Goal: Task Accomplishment & Management: Manage account settings

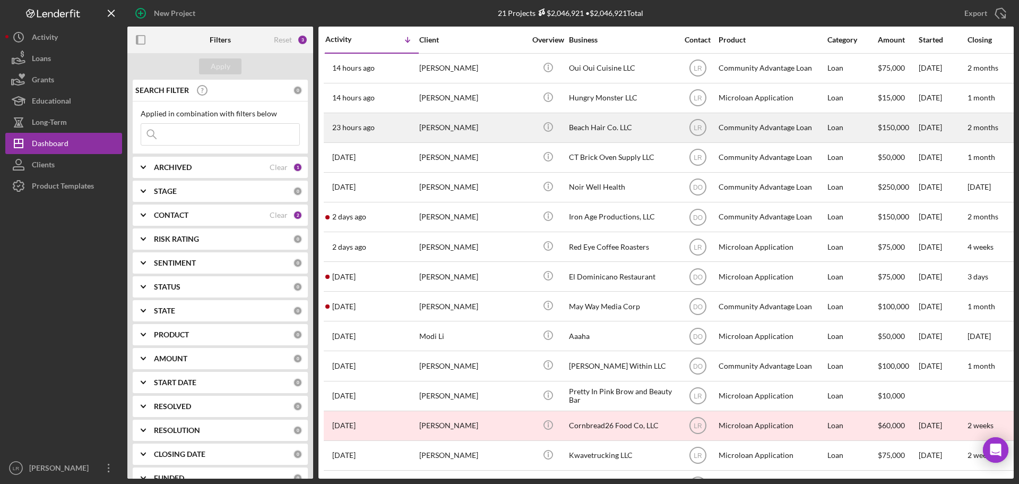
click at [468, 132] on div "[PERSON_NAME]" at bounding box center [472, 128] width 106 height 28
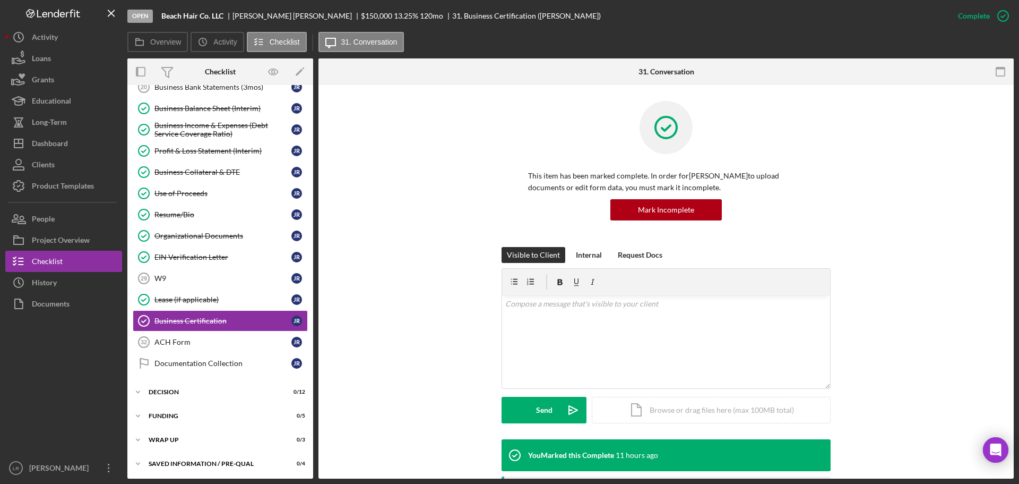
scroll to position [211, 0]
click at [74, 241] on div "Project Overview" at bounding box center [61, 241] width 58 height 24
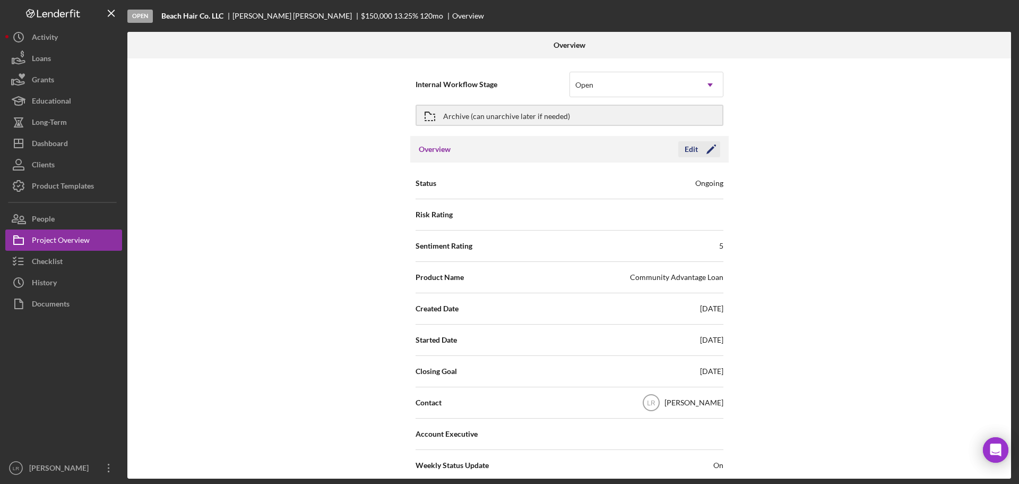
click at [709, 154] on icon "Icon/Edit" at bounding box center [711, 149] width 27 height 27
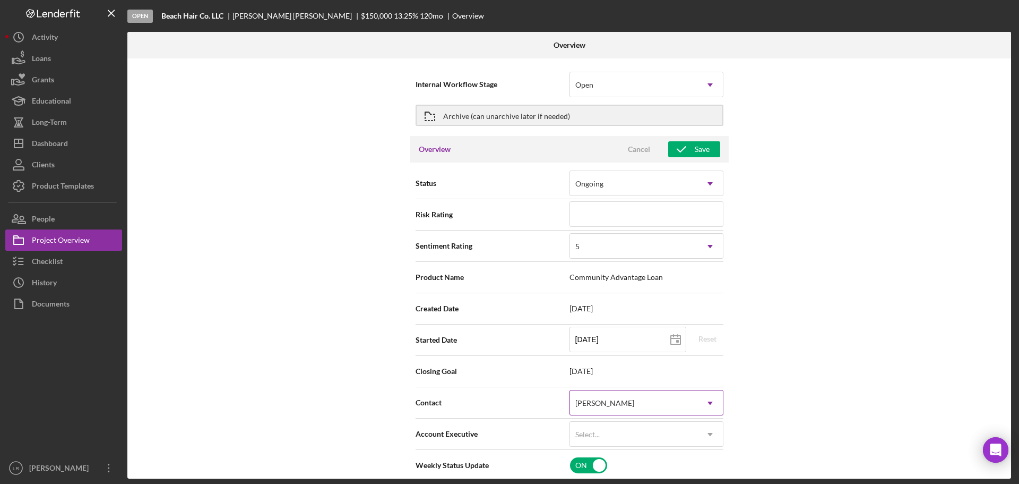
click at [643, 407] on div "[PERSON_NAME]" at bounding box center [633, 403] width 127 height 24
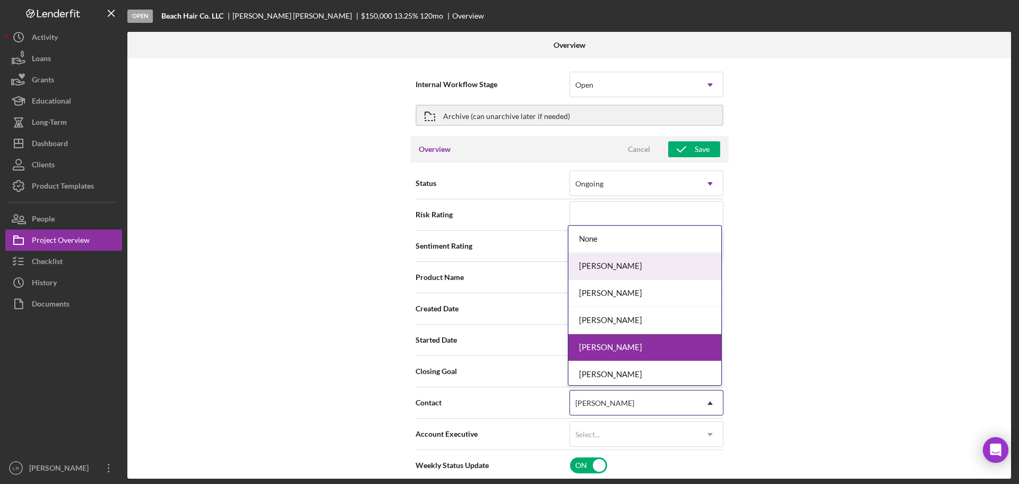
click at [613, 276] on div "[PERSON_NAME]" at bounding box center [645, 266] width 153 height 27
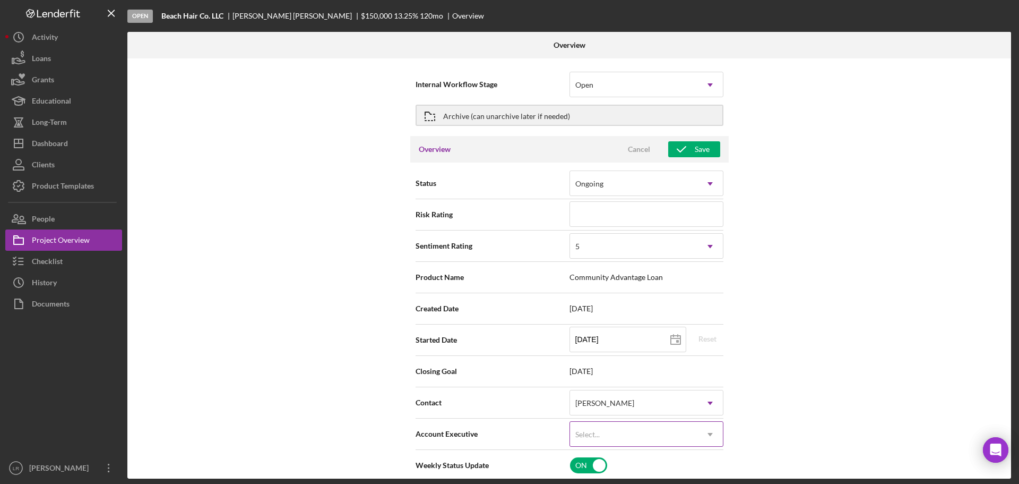
click at [603, 431] on div "Select..." at bounding box center [633, 434] width 127 height 24
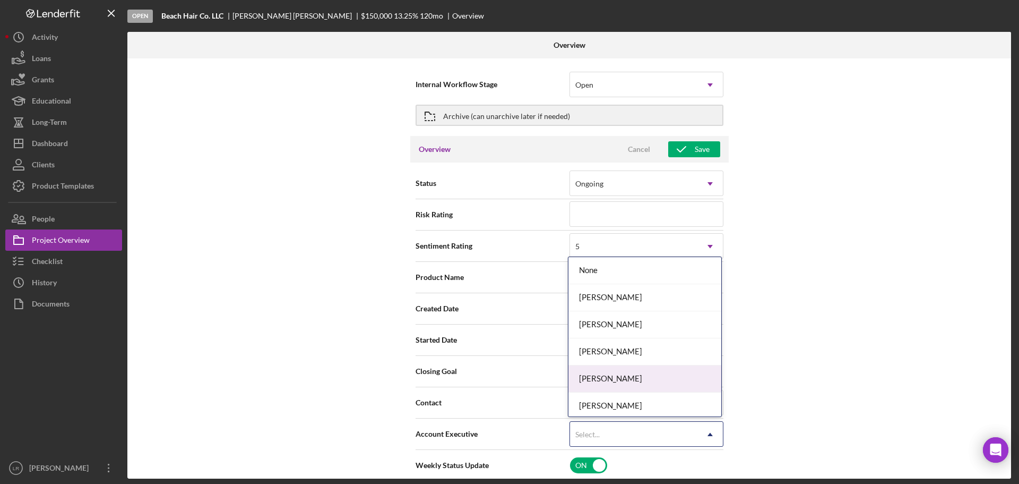
click at [608, 377] on div "[PERSON_NAME]" at bounding box center [645, 378] width 153 height 27
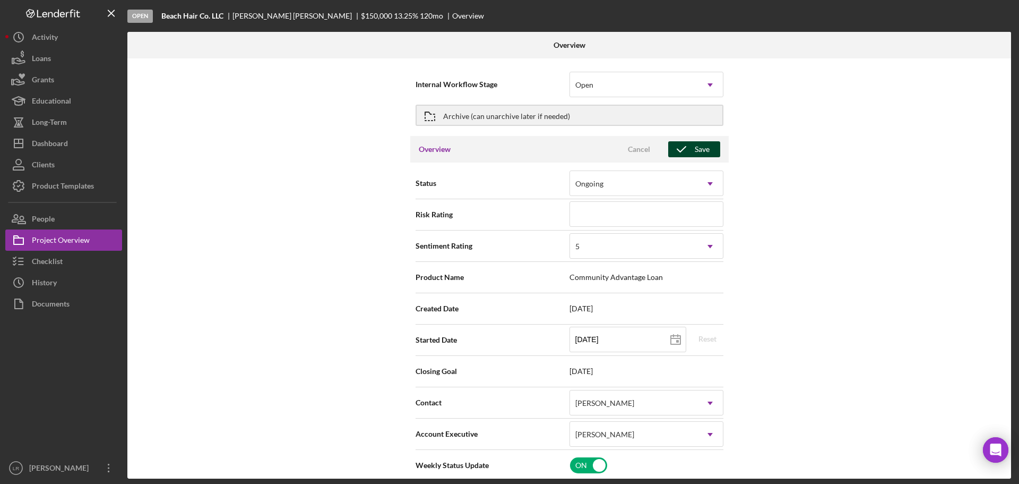
click at [687, 150] on icon "button" at bounding box center [681, 149] width 27 height 27
type textarea "Here's a snapshot of information that has been fully approved, as well as the i…"
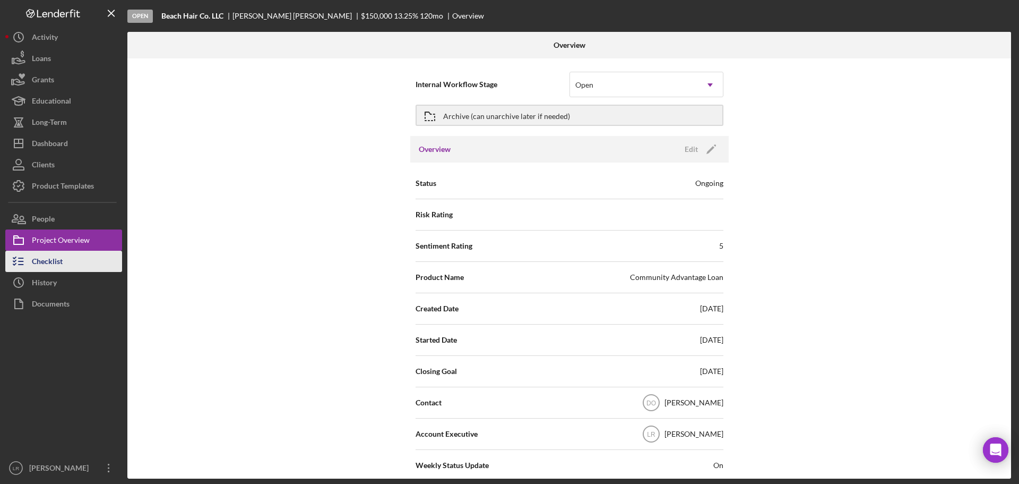
click at [63, 254] on div "Checklist" at bounding box center [47, 263] width 31 height 24
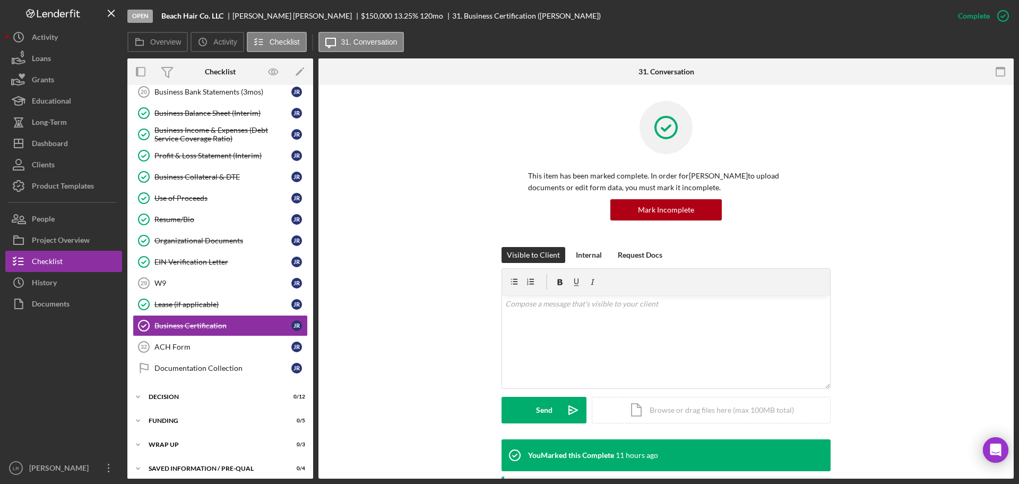
scroll to position [211, 0]
